Goal: Information Seeking & Learning: Learn about a topic

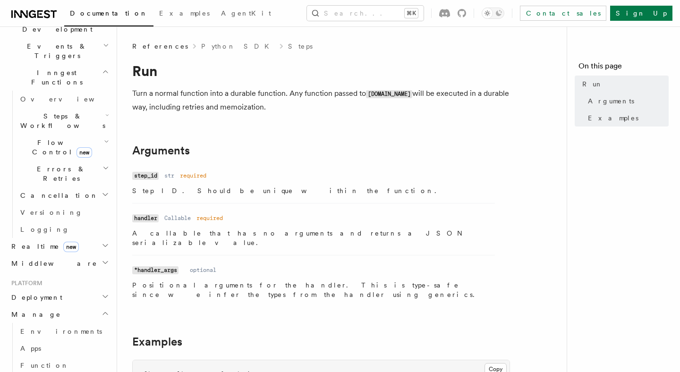
scroll to position [244, 0]
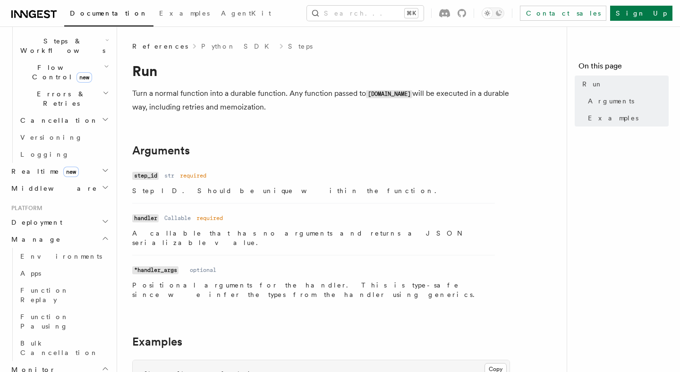
scroll to position [357, 0]
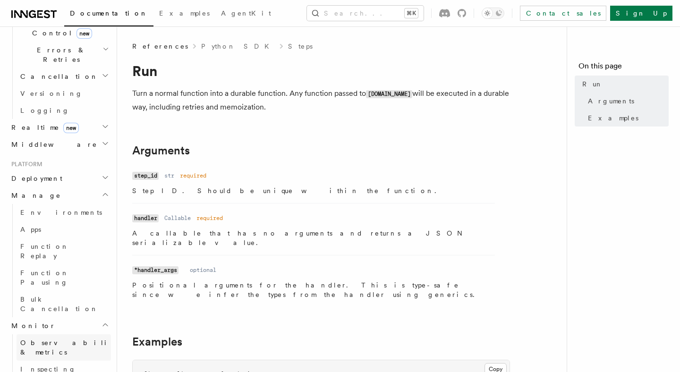
click at [84, 334] on link "Observability & metrics" at bounding box center [64, 347] width 94 height 26
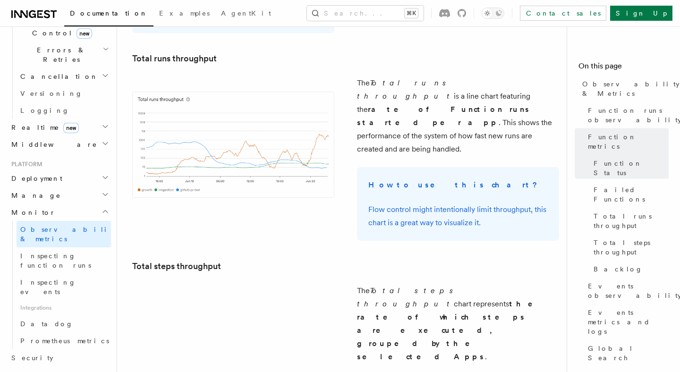
scroll to position [1411, 0]
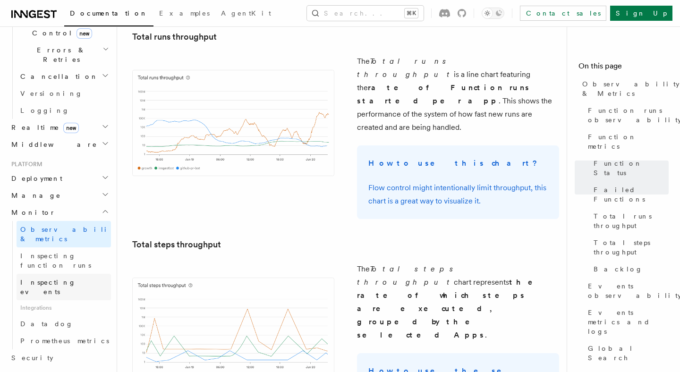
click at [69, 278] on span "Inspecting events" at bounding box center [48, 286] width 56 height 17
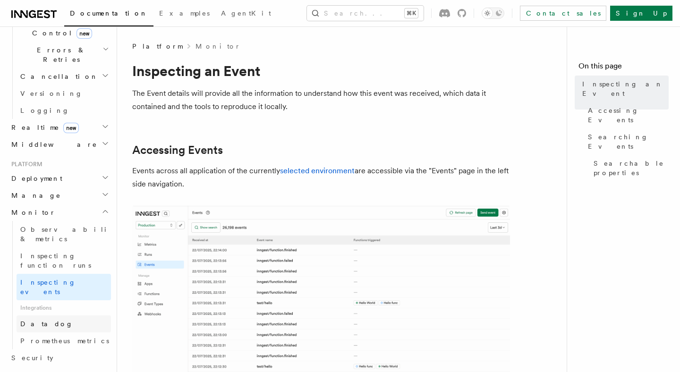
click at [50, 315] on link "Datadog" at bounding box center [64, 323] width 94 height 17
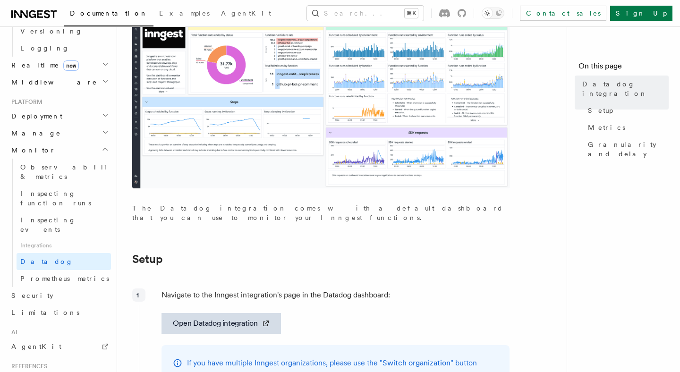
scroll to position [424, 0]
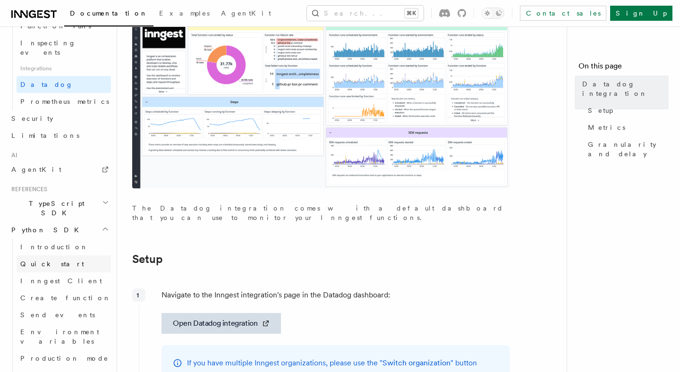
scroll to position [597, 0]
click at [106, 369] on icon "button" at bounding box center [105, 373] width 8 height 8
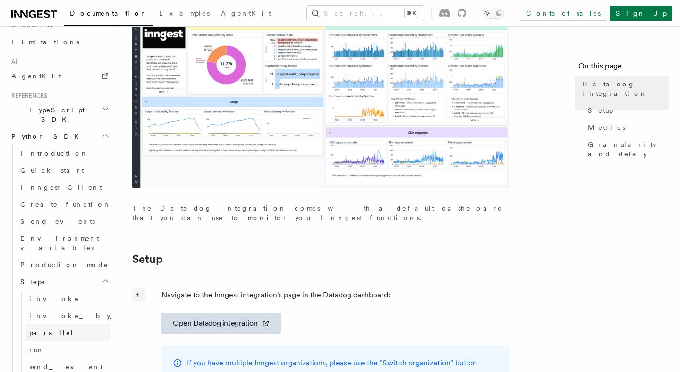
scroll to position [691, 0]
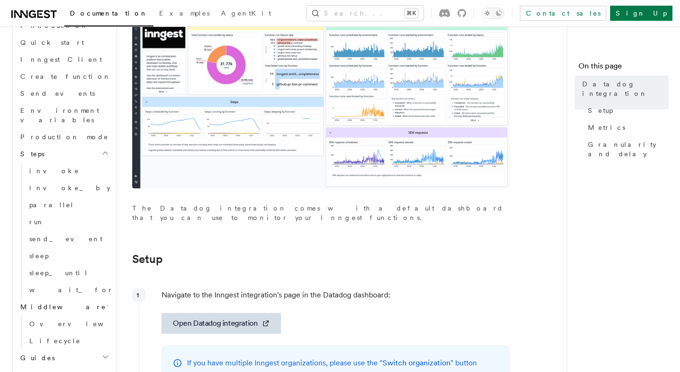
scroll to position [819, 0]
click at [59, 313] on link "Overview" at bounding box center [67, 321] width 85 height 17
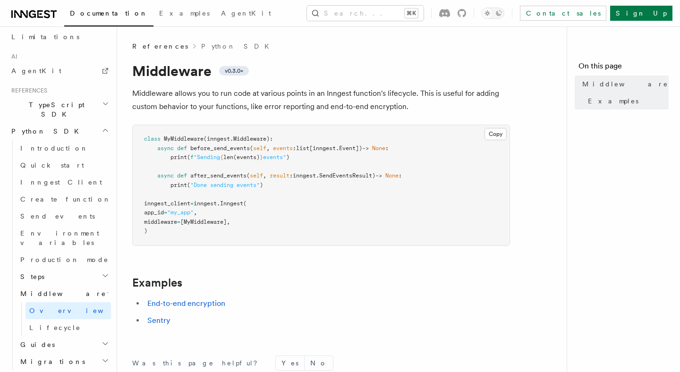
click at [77, 336] on h2 "Guides" at bounding box center [64, 344] width 94 height 17
click at [74, 370] on link "Modal" at bounding box center [67, 378] width 85 height 17
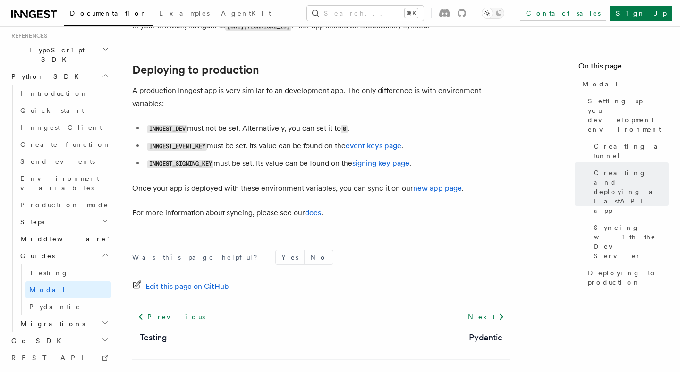
scroll to position [1345, 0]
click at [89, 298] on link "Pydantic" at bounding box center [67, 306] width 85 height 17
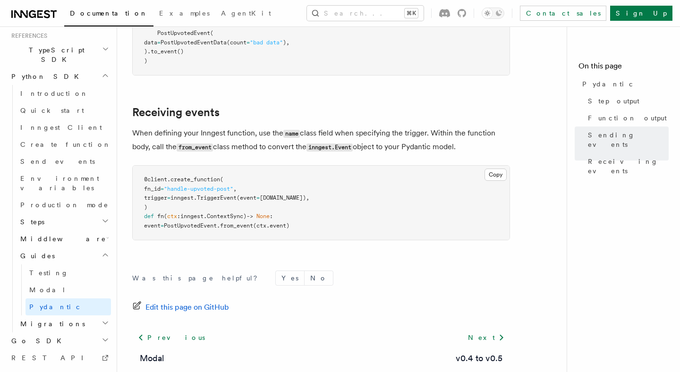
scroll to position [1413, 0]
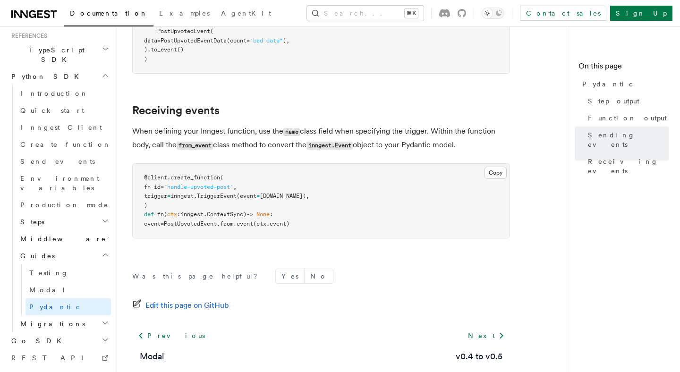
click at [80, 315] on h2 "Migrations" at bounding box center [64, 323] width 94 height 17
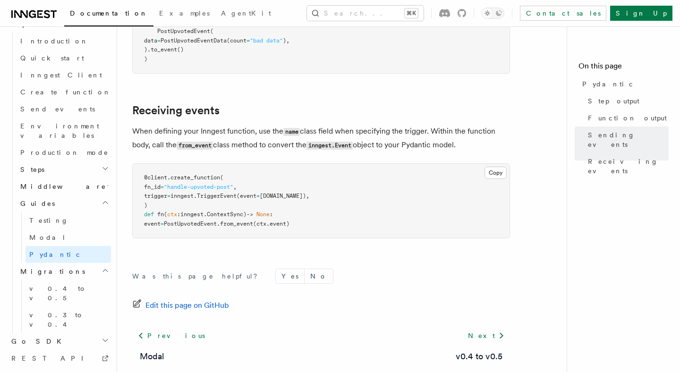
scroll to position [681, 0]
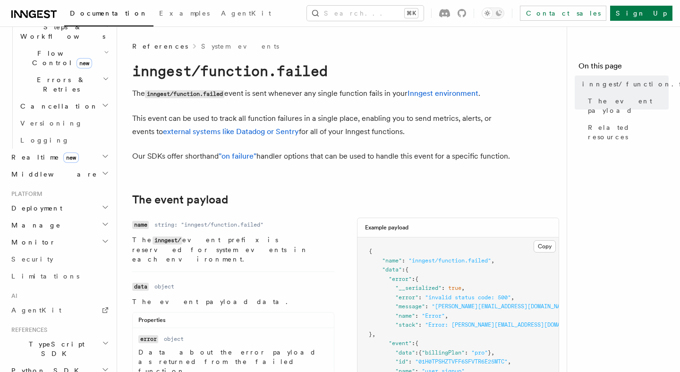
scroll to position [238, 0]
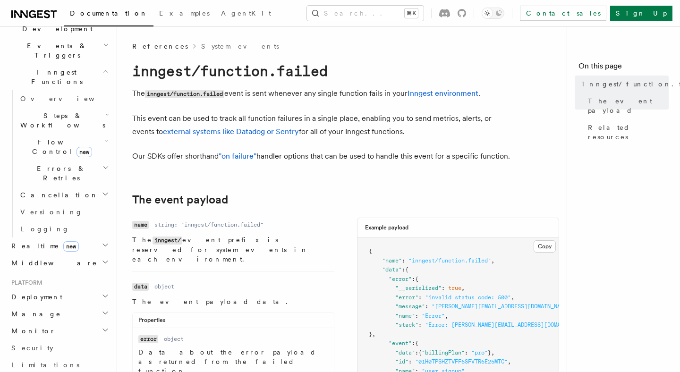
click at [84, 322] on h2 "Monitor" at bounding box center [59, 330] width 103 height 17
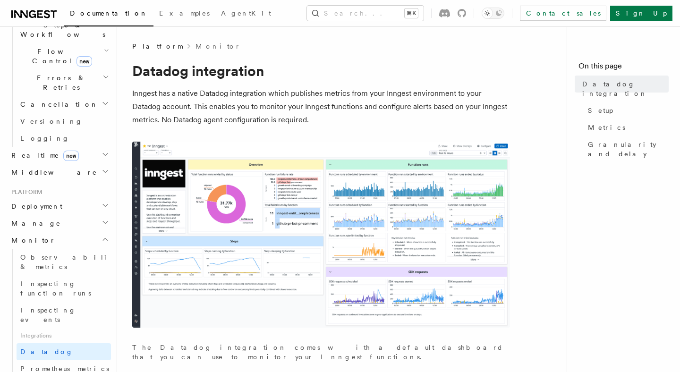
scroll to position [151, 0]
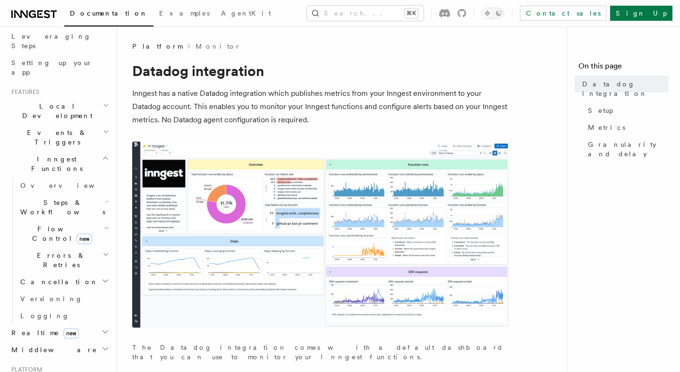
click at [99, 194] on h2 "Steps & Workflows" at bounding box center [64, 207] width 94 height 26
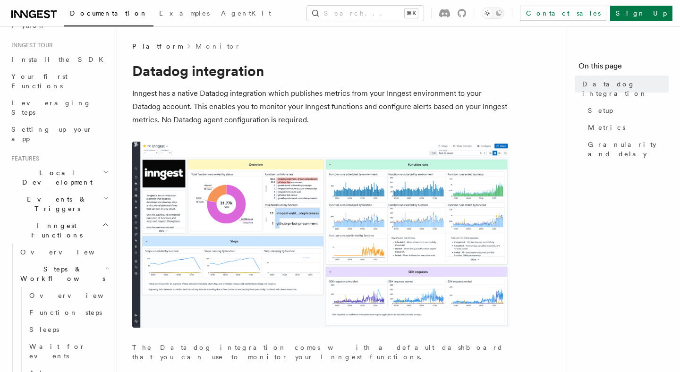
scroll to position [87, 0]
click at [103, 193] on icon "button" at bounding box center [106, 197] width 6 height 8
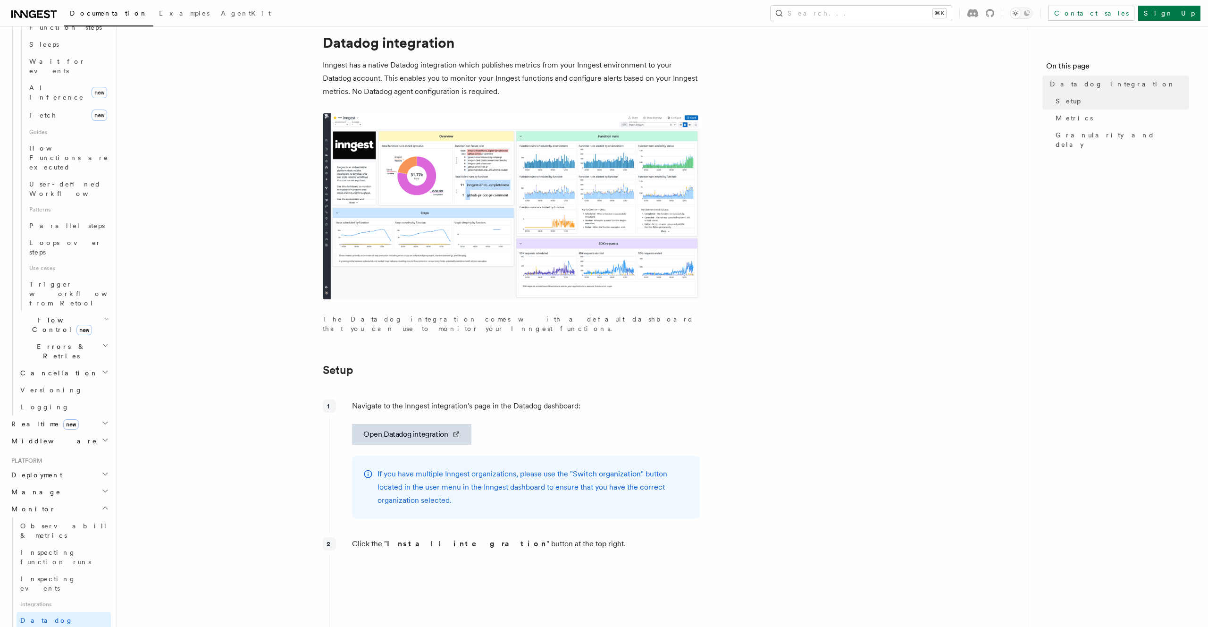
scroll to position [41, 0]
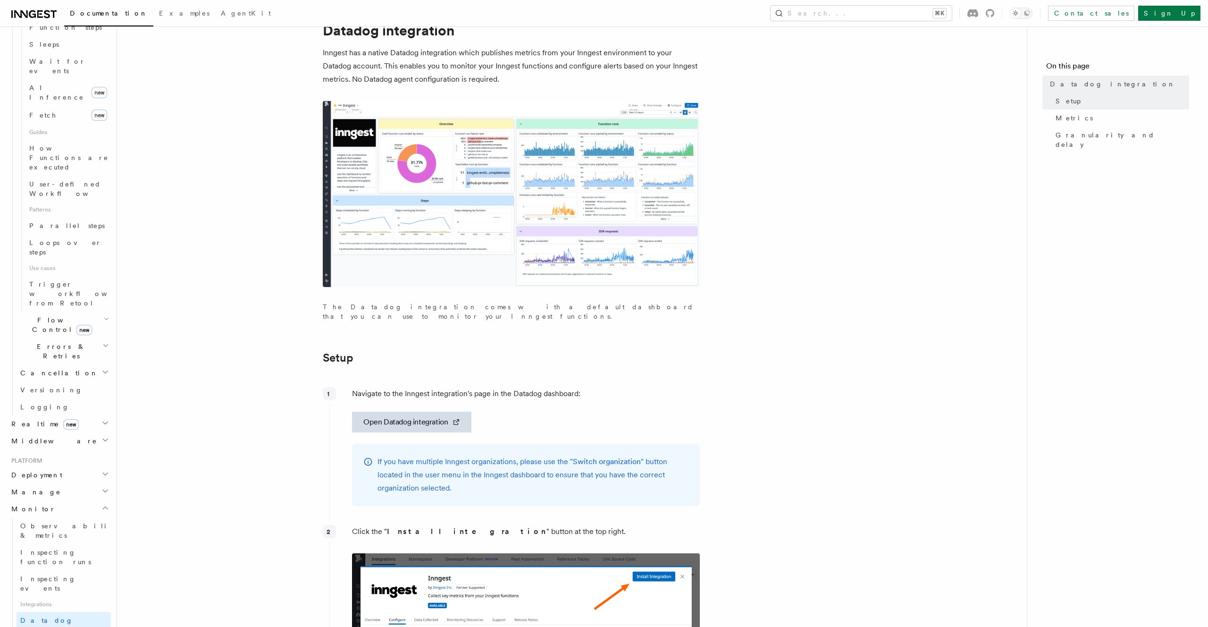
click at [438, 371] on div "Navigate to the Inngest integration's page in the Datadog dashboard: Open Datad…" at bounding box center [514, 450] width 371 height 134
click at [420, 371] on link "Open Datadog integration" at bounding box center [411, 421] width 119 height 21
